Goal: Go to known website: Go to known website

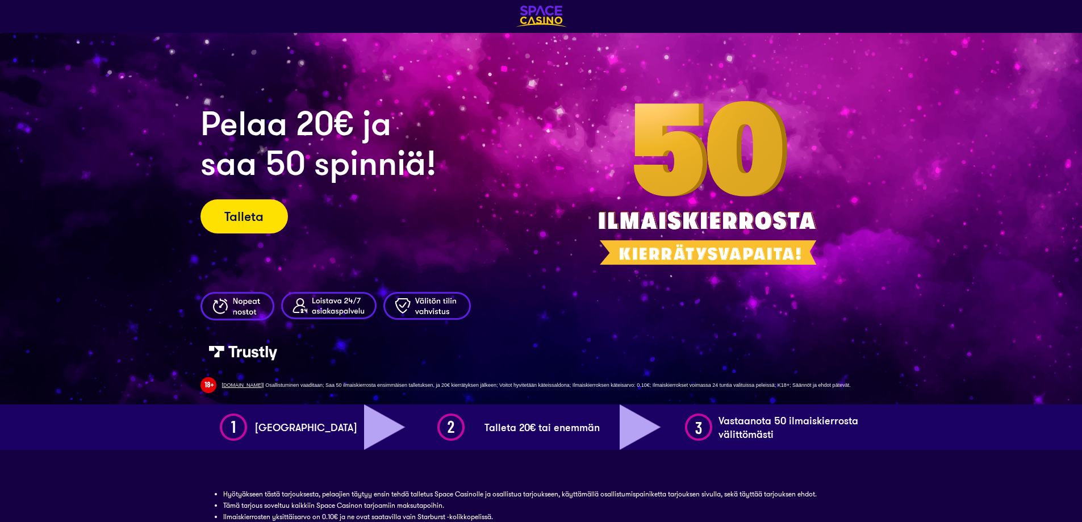
click at [260, 225] on link "Talleta" at bounding box center [244, 216] width 87 height 34
click at [264, 225] on link "Talleta" at bounding box center [244, 216] width 87 height 34
click at [225, 214] on link "Talleta" at bounding box center [244, 216] width 87 height 34
click at [237, 220] on link "Talleta" at bounding box center [244, 216] width 87 height 34
